Goal: Find specific page/section: Find specific page/section

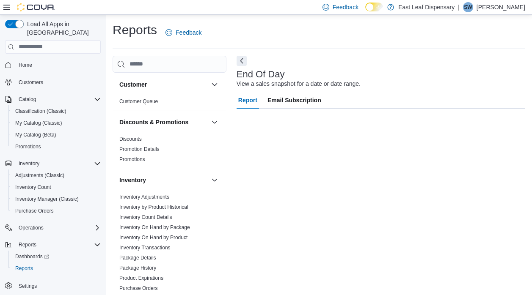
scroll to position [6, 0]
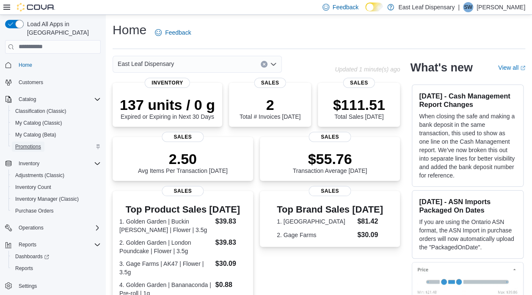
click at [29, 143] on span "Promotions" at bounding box center [28, 146] width 26 height 7
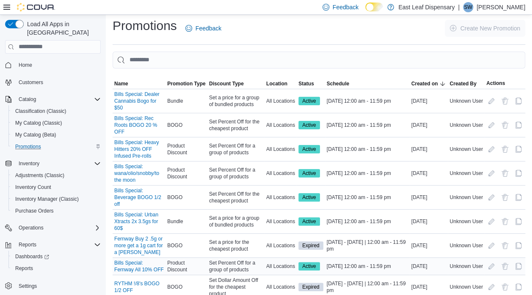
scroll to position [44, 0]
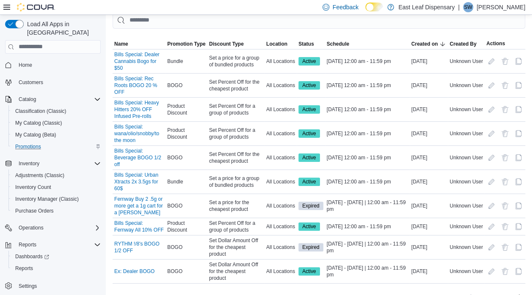
click at [24, 228] on div "Home Customers Catalog Classification (Classic) My Catalog (Classic) My Catalog…" at bounding box center [53, 175] width 96 height 237
click at [25, 242] on span "Reports" at bounding box center [28, 245] width 18 height 7
